Goal: Task Accomplishment & Management: Use online tool/utility

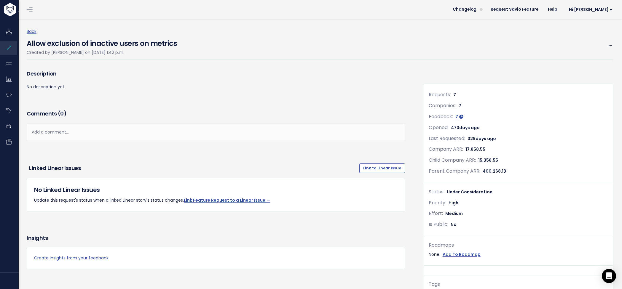
scroll to position [484, 0]
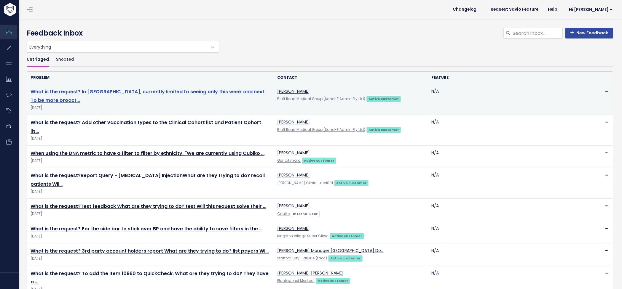
click at [221, 91] on link "What is the request? In [GEOGRAPHIC_DATA], currently limited to seeing only thi…" at bounding box center [148, 95] width 235 height 15
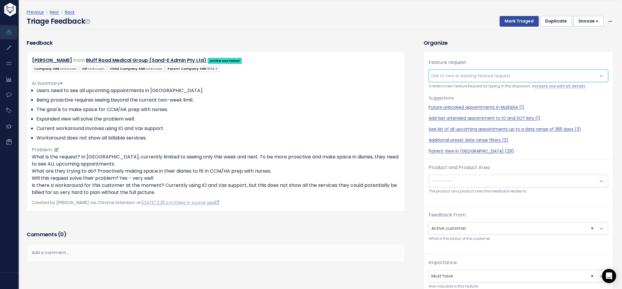
scroll to position [18, 0]
